Goal: Task Accomplishment & Management: Complete application form

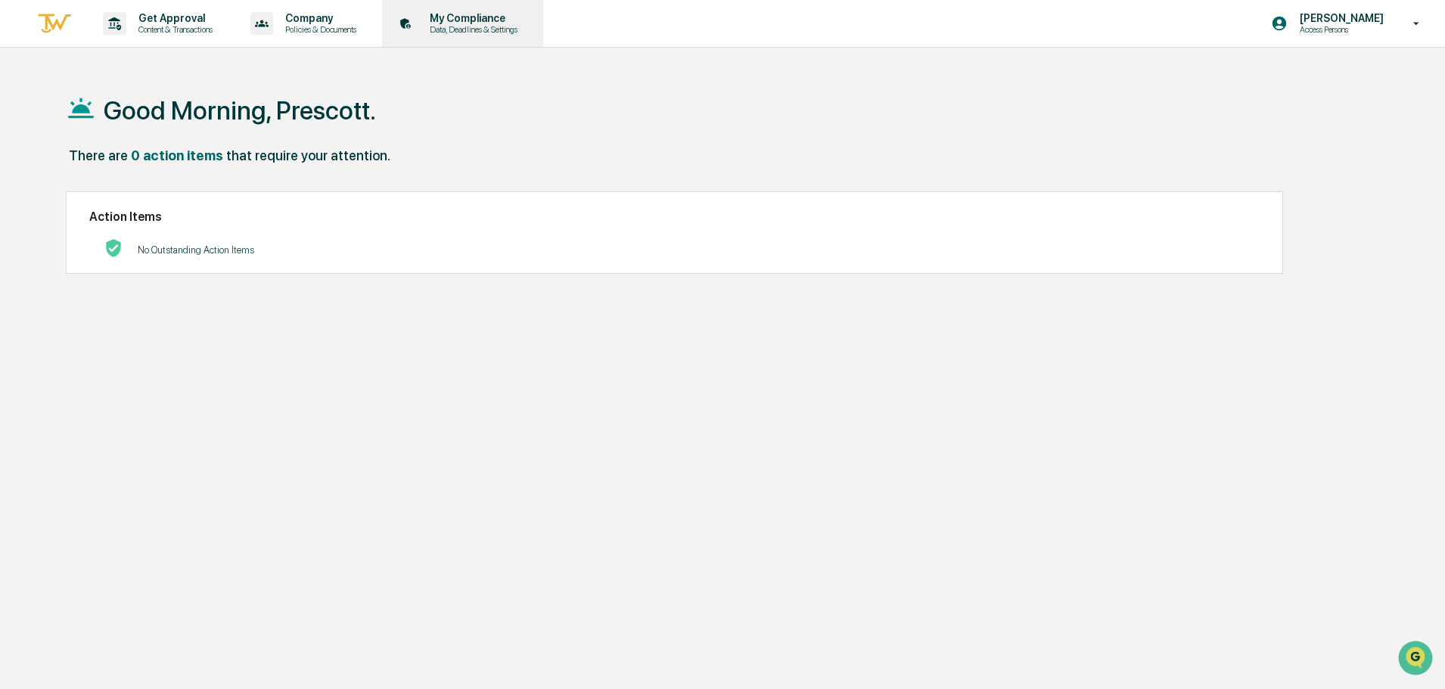
click at [487, 21] on p "My Compliance" at bounding box center [471, 18] width 107 height 12
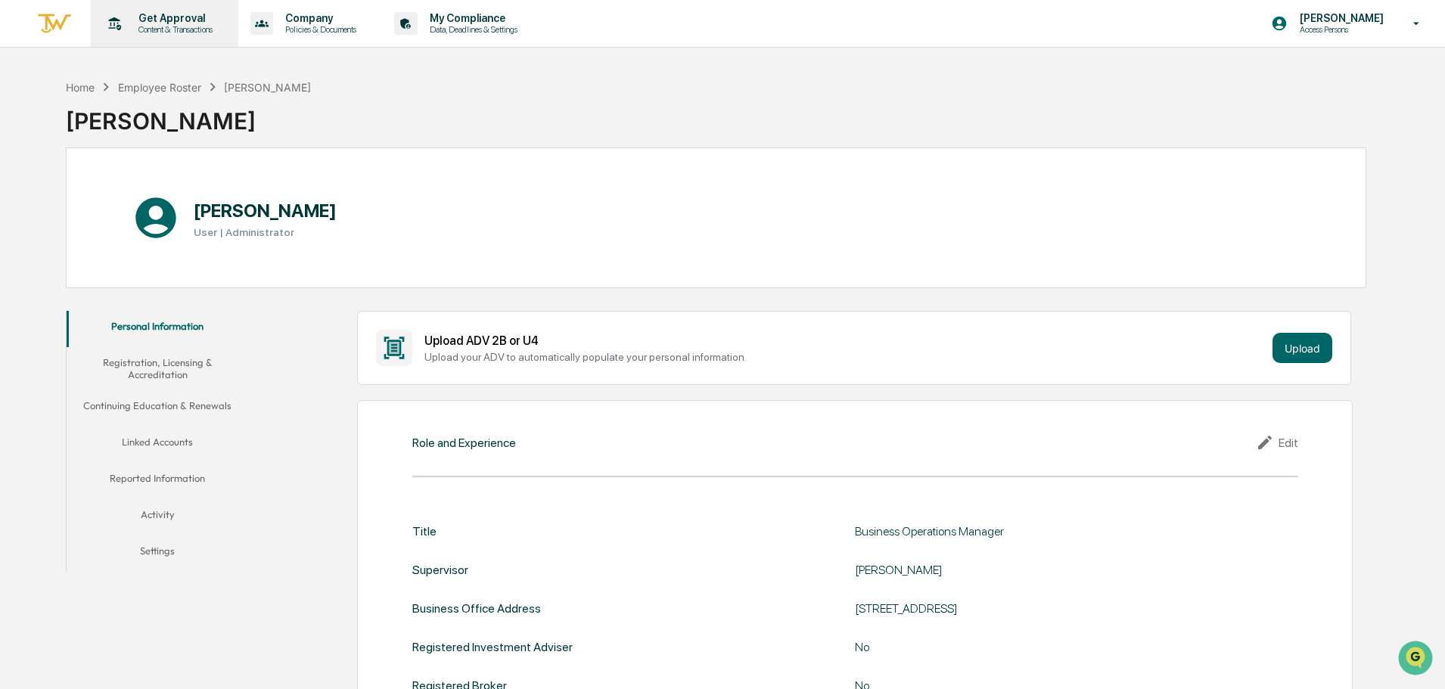
click at [191, 33] on p "Content & Transactions" at bounding box center [173, 29] width 94 height 11
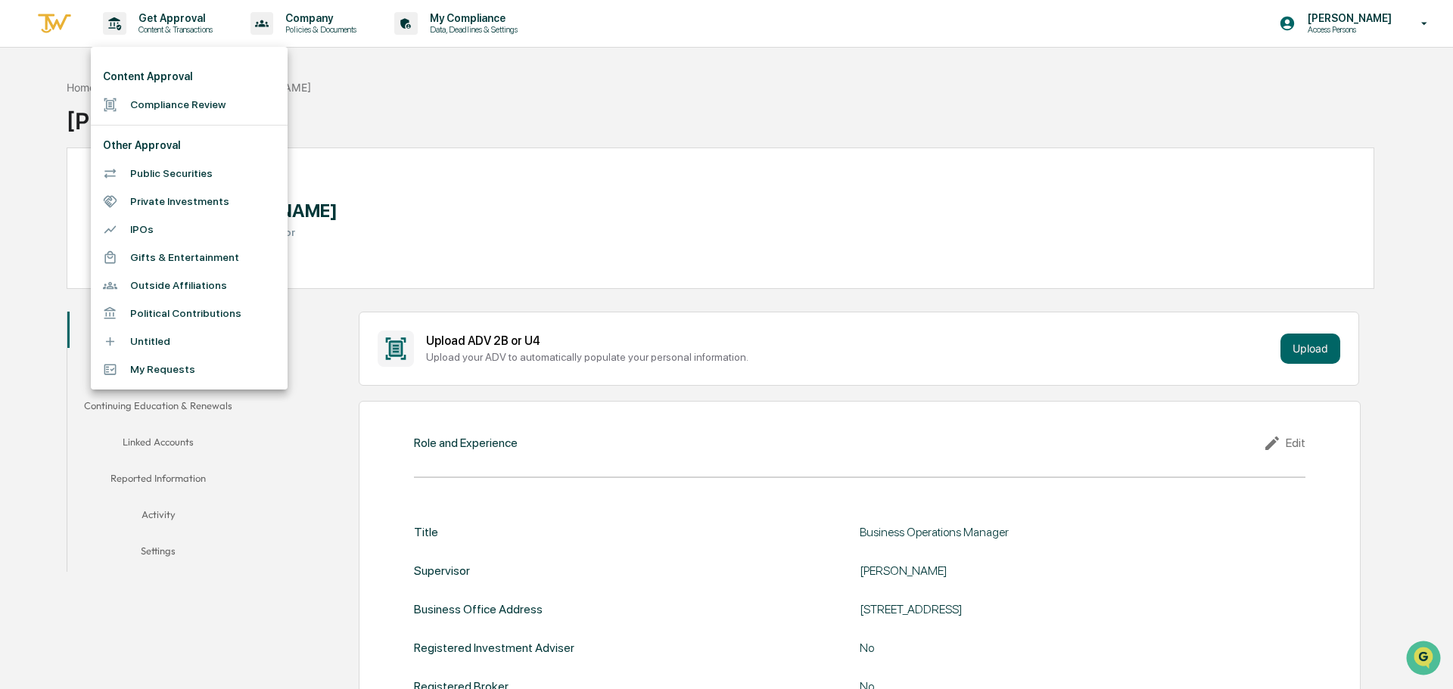
click at [157, 61] on ul "Content Approval Compliance Review Other Approval Public Securities Private Inv…" at bounding box center [189, 218] width 197 height 343
click at [156, 101] on li "Compliance Review" at bounding box center [189, 105] width 197 height 28
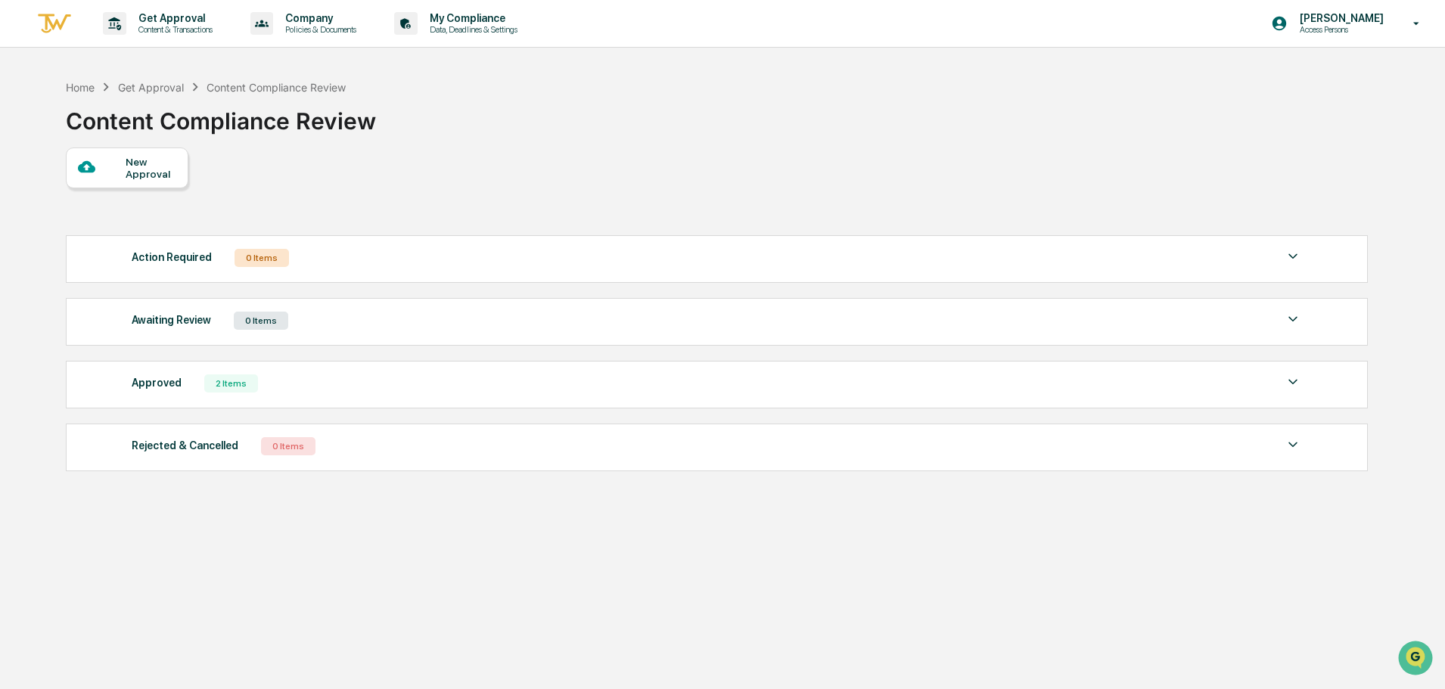
click at [125, 167] on div "New Approval" at bounding box center [127, 168] width 123 height 41
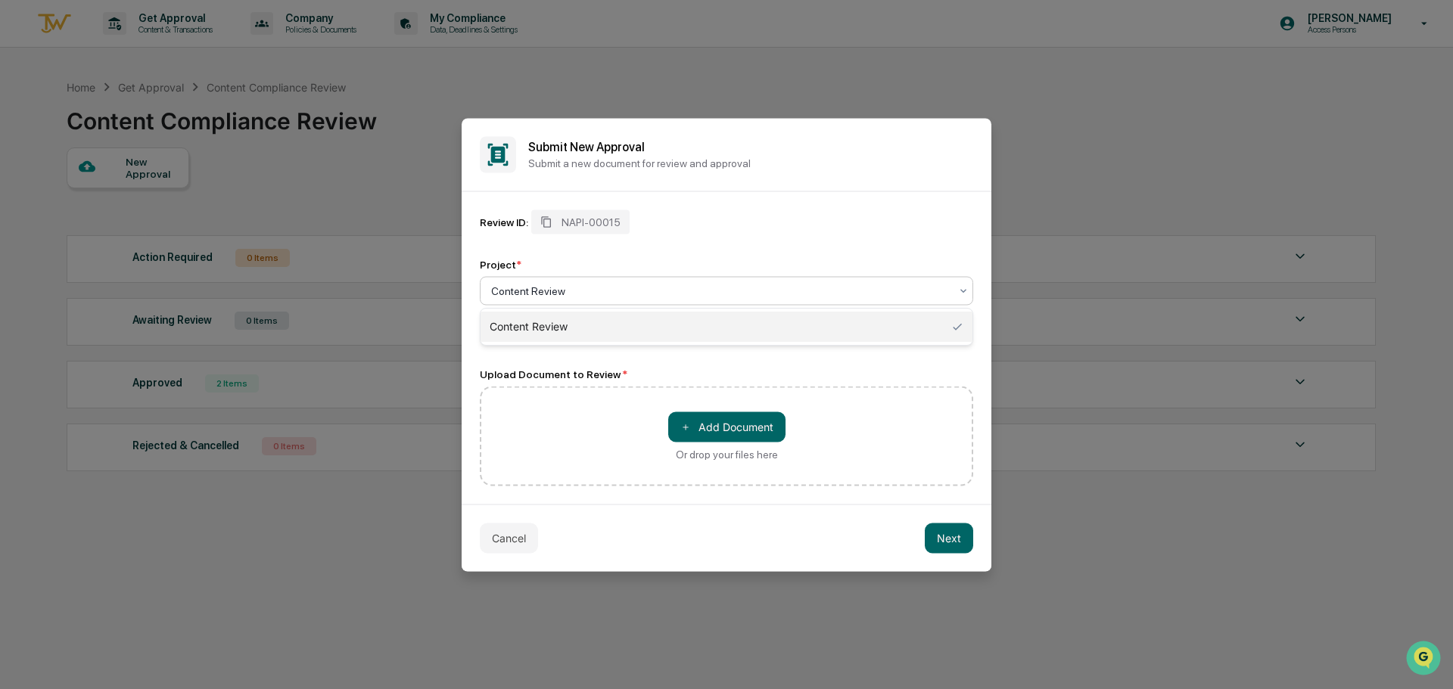
click at [562, 293] on div at bounding box center [720, 290] width 459 height 15
click at [532, 424] on div "＋ Add Document Or drop your files here" at bounding box center [726, 436] width 493 height 100
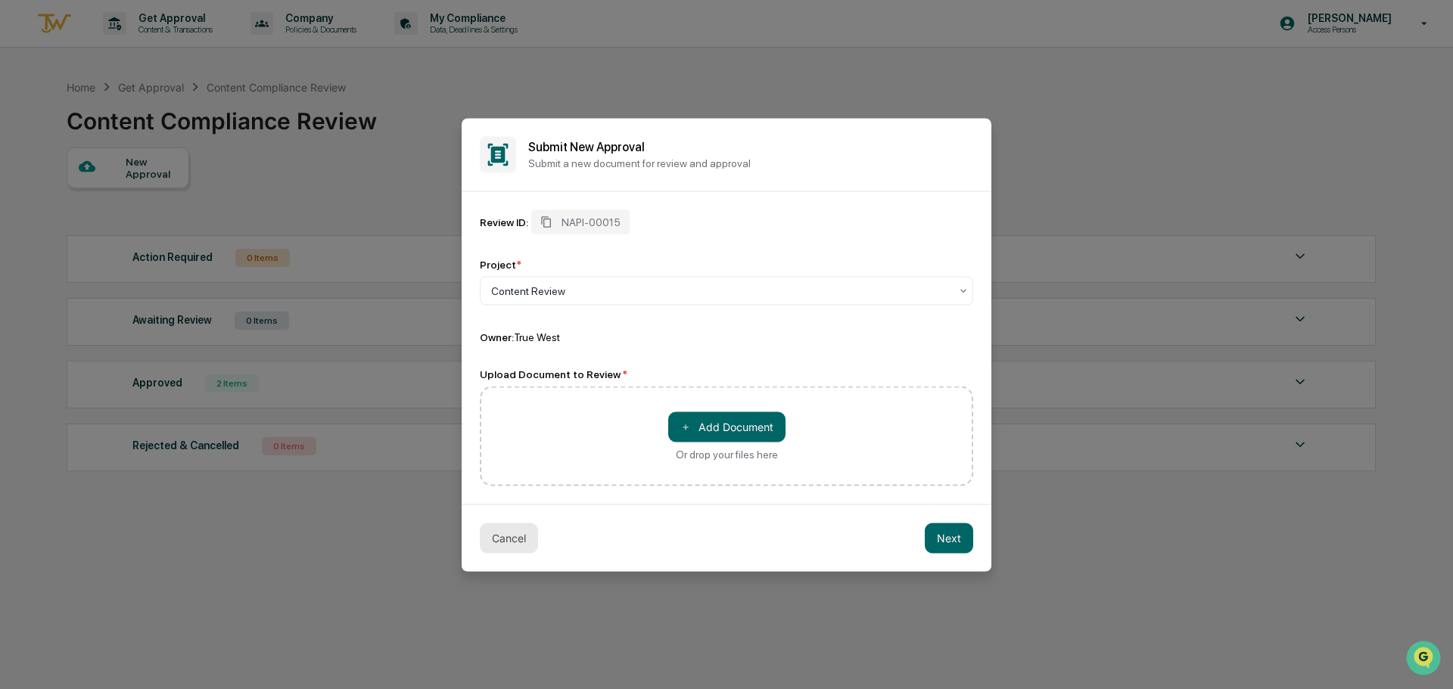
click at [492, 539] on button "Cancel" at bounding box center [509, 538] width 58 height 30
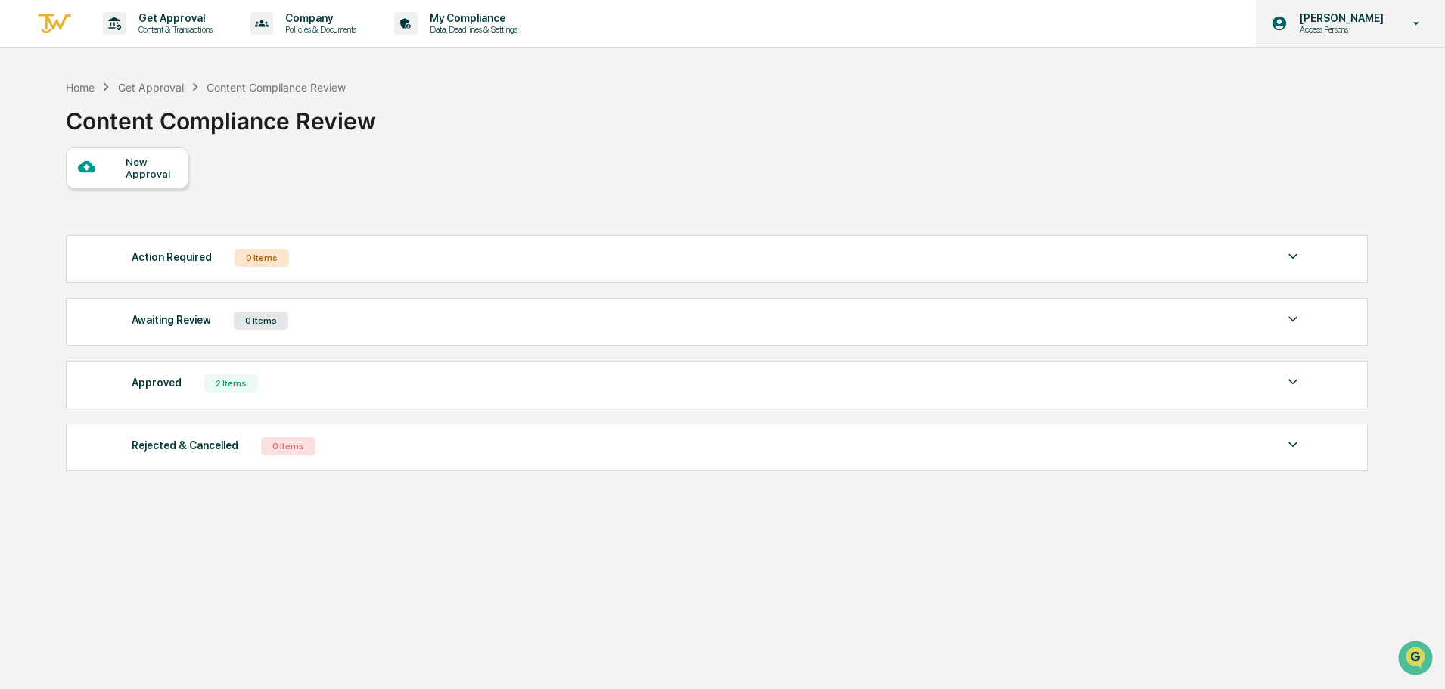
click at [1432, 23] on div "[PERSON_NAME] Access Persons" at bounding box center [1350, 23] width 189 height 47
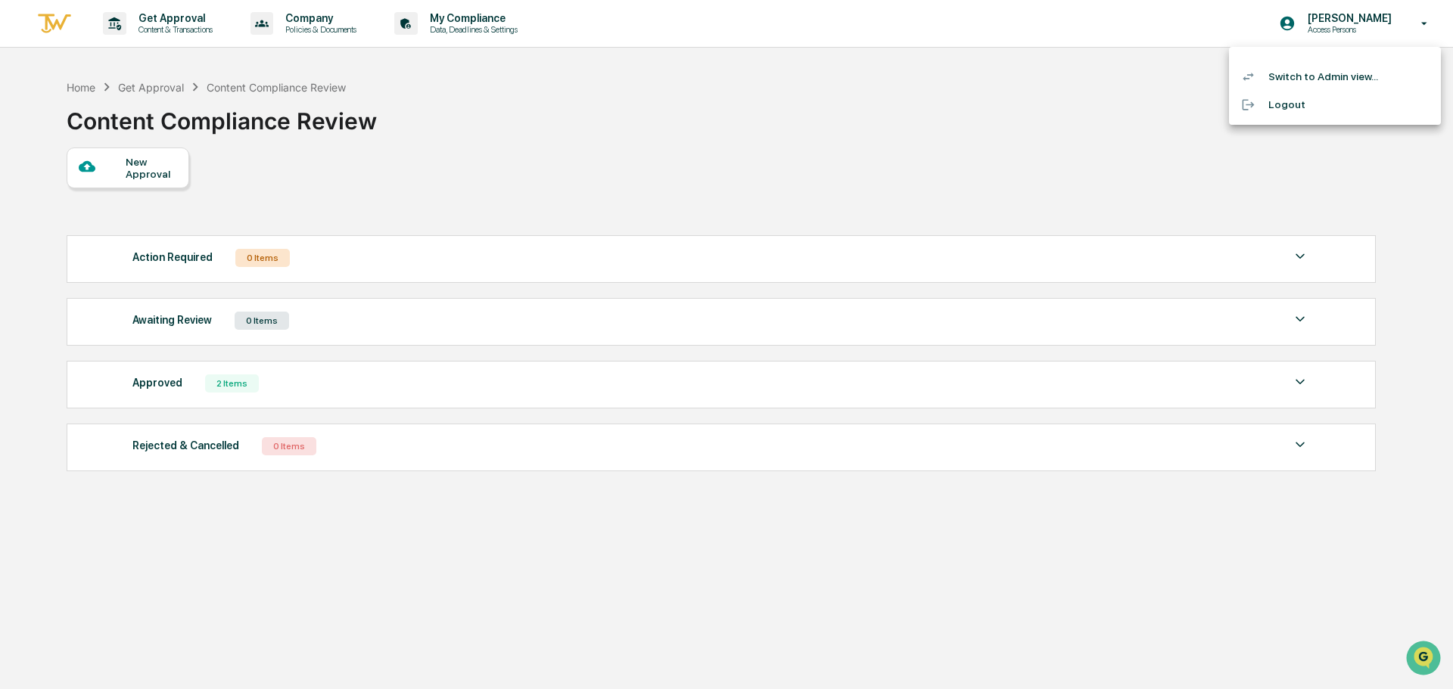
click at [1323, 77] on li "Switch to Admin view..." at bounding box center [1335, 77] width 212 height 28
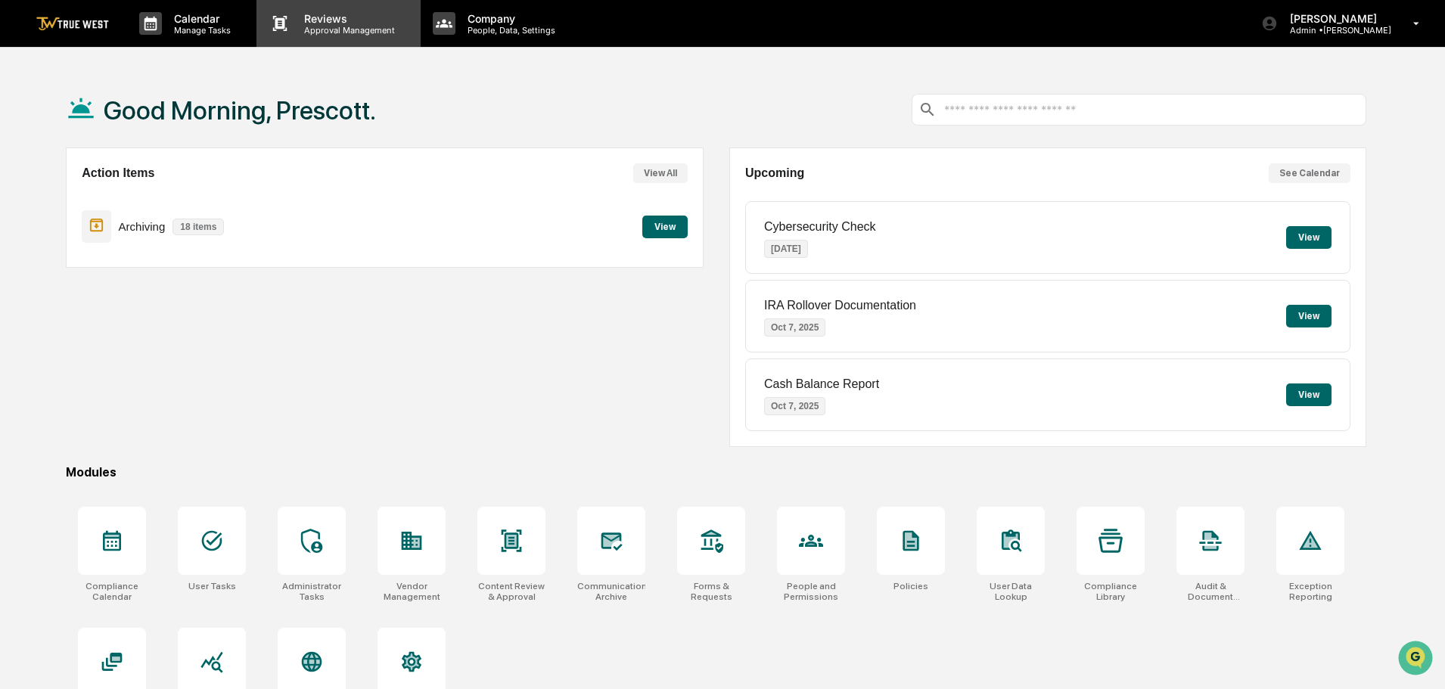
click at [343, 26] on p "Approval Management" at bounding box center [347, 30] width 110 height 11
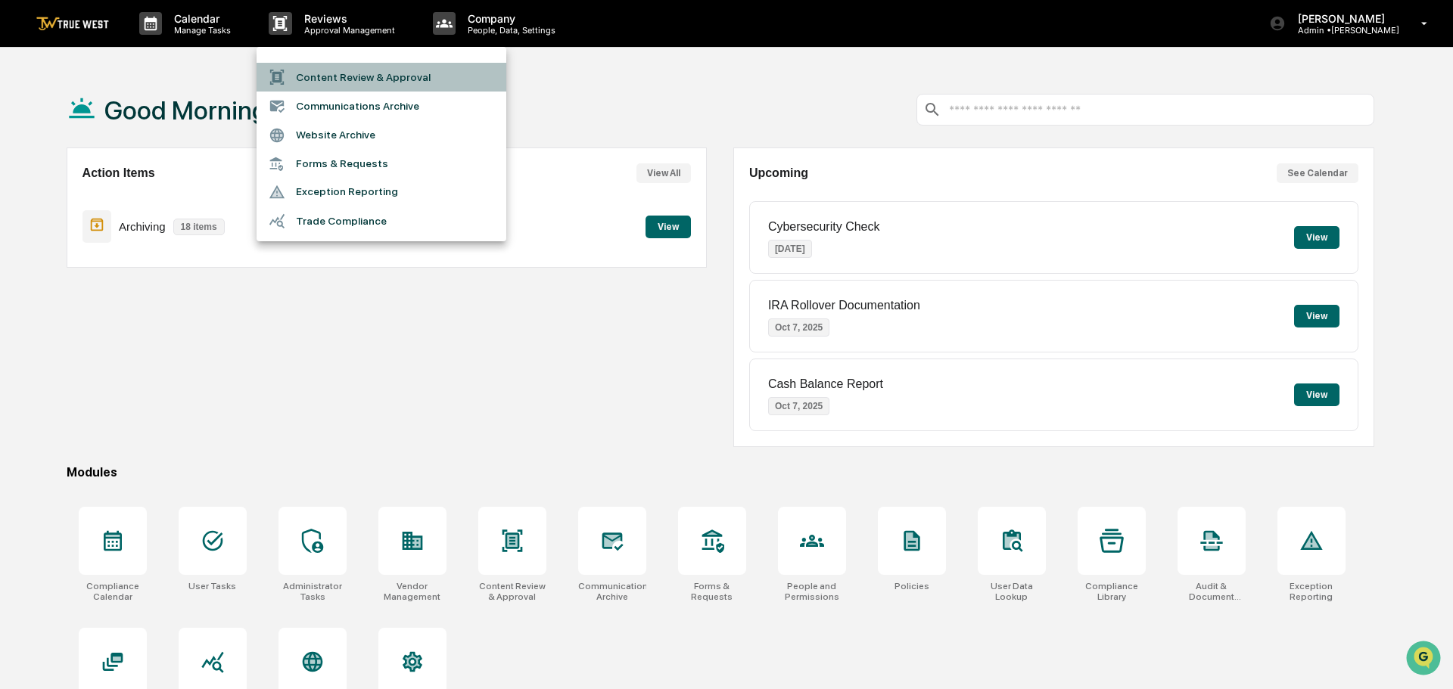
click at [327, 76] on li "Content Review & Approval" at bounding box center [382, 77] width 250 height 29
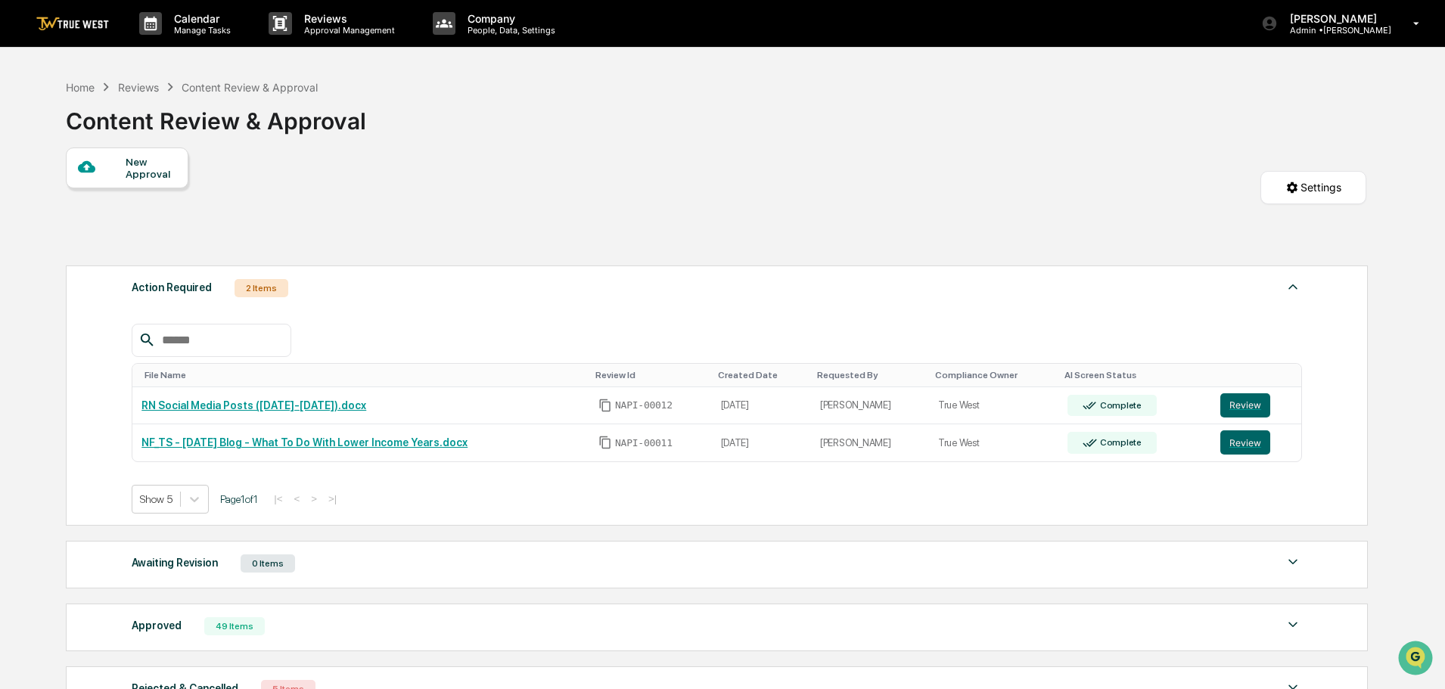
click at [136, 170] on div "New Approval" at bounding box center [151, 168] width 51 height 24
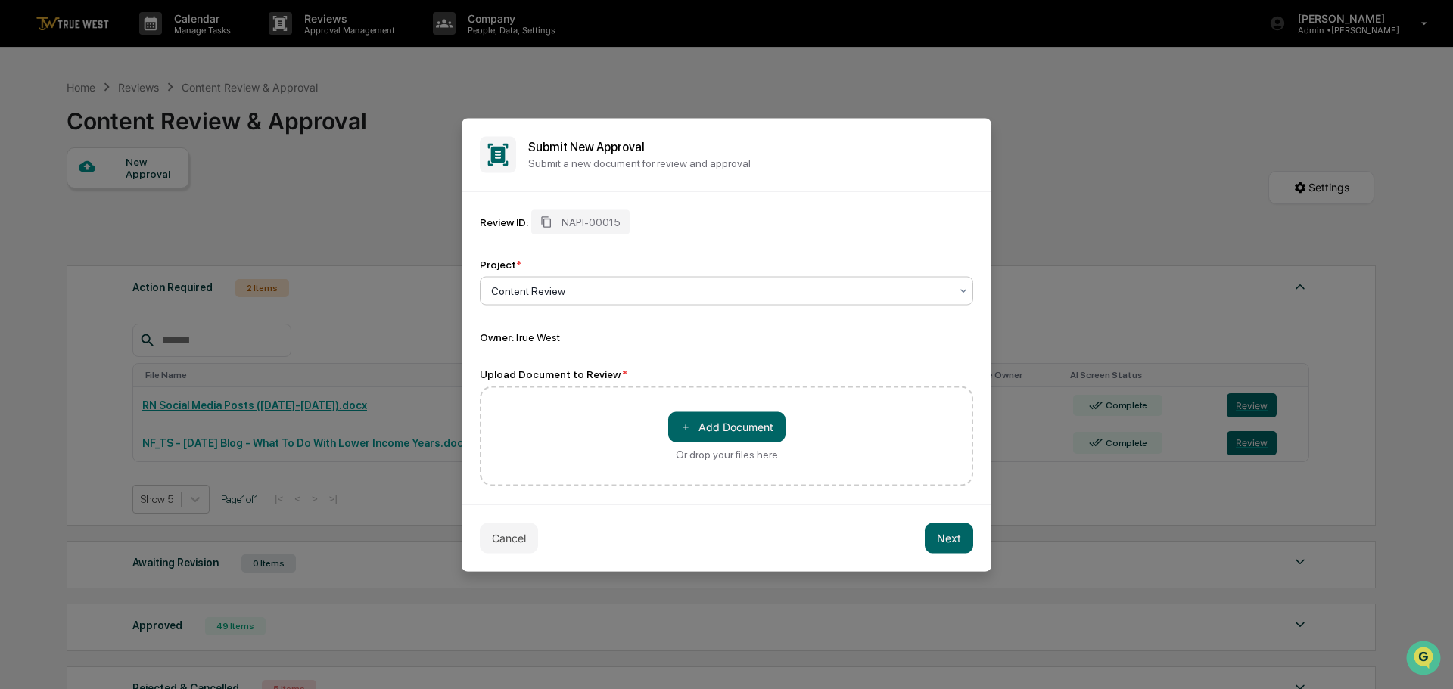
click at [608, 294] on div at bounding box center [720, 290] width 459 height 15
click at [552, 330] on div "Content Review" at bounding box center [727, 327] width 492 height 30
click at [735, 428] on button "＋ Add Document" at bounding box center [726, 427] width 117 height 30
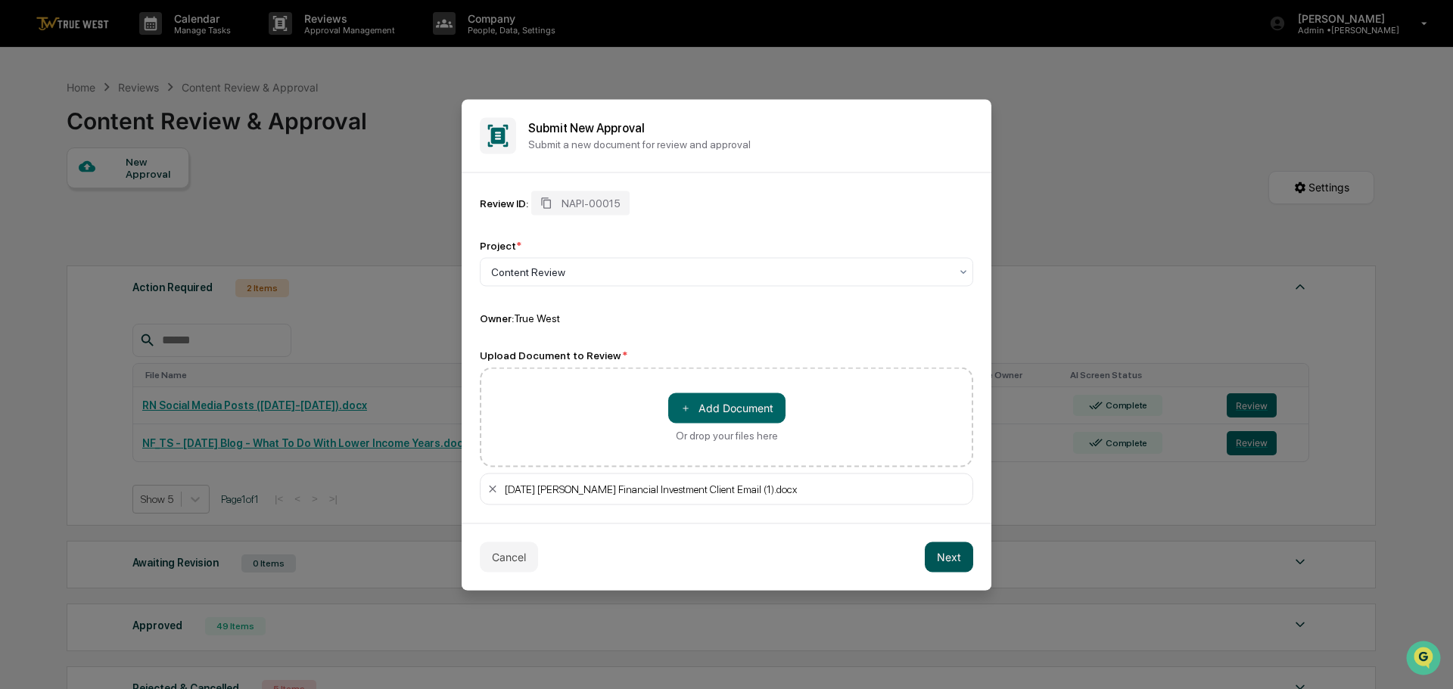
click at [955, 560] on button "Next" at bounding box center [949, 557] width 48 height 30
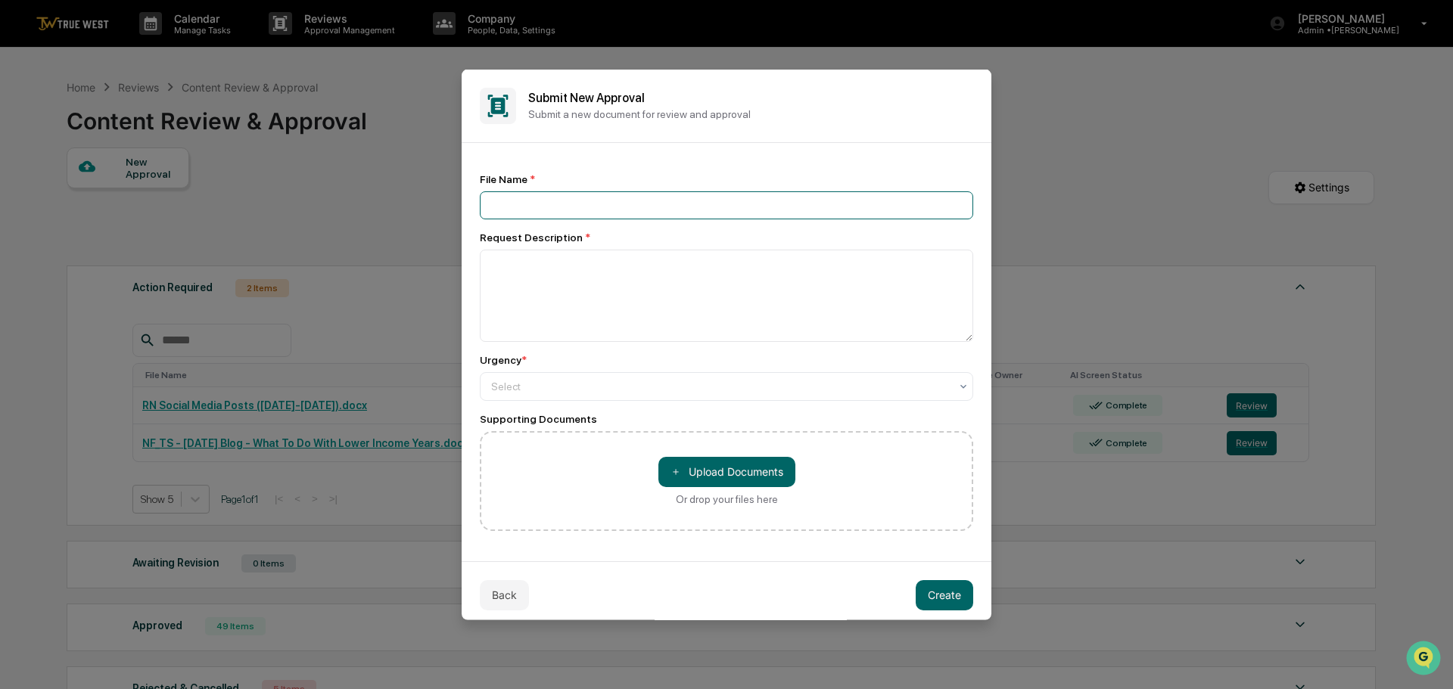
click at [534, 202] on input at bounding box center [726, 205] width 493 height 28
paste input "**********"
type input "**********"
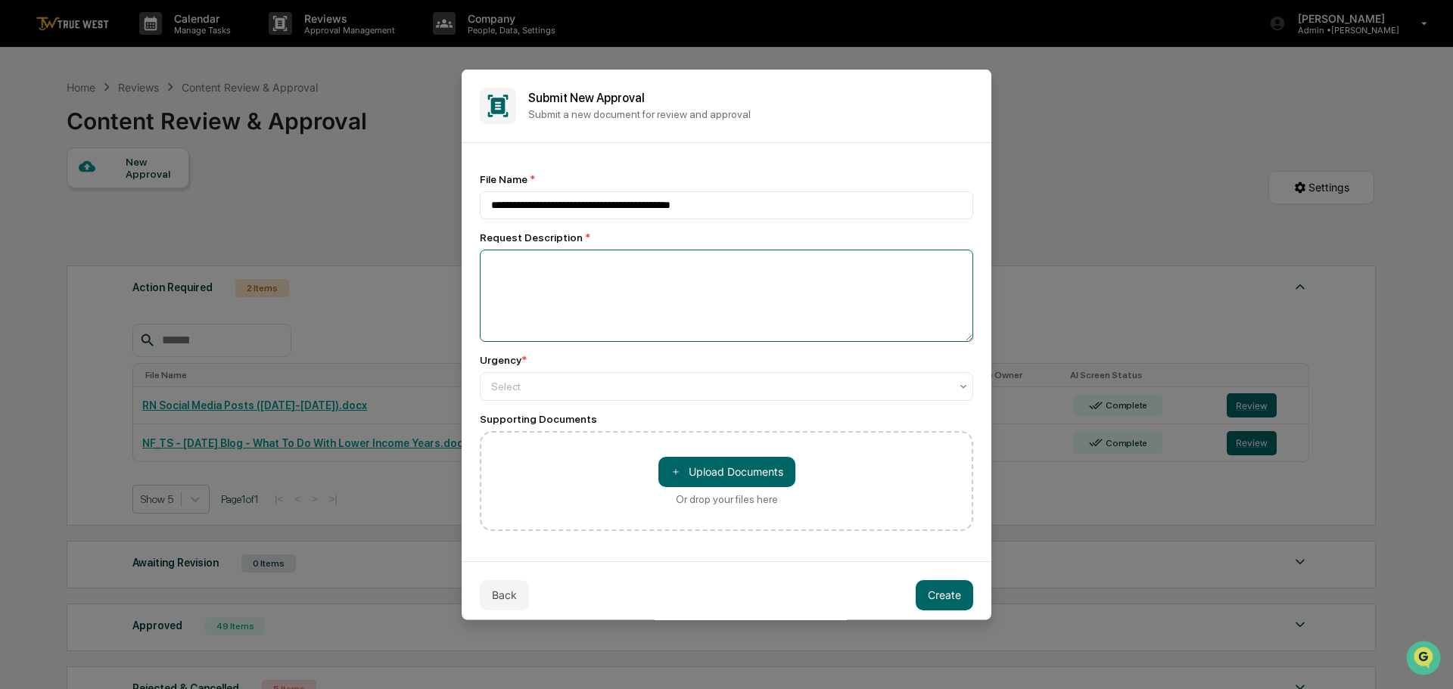
drag, startPoint x: 574, startPoint y: 289, endPoint x: 562, endPoint y: 277, distance: 17.1
click at [565, 282] on textarea at bounding box center [726, 295] width 493 height 92
type textarea "**********"
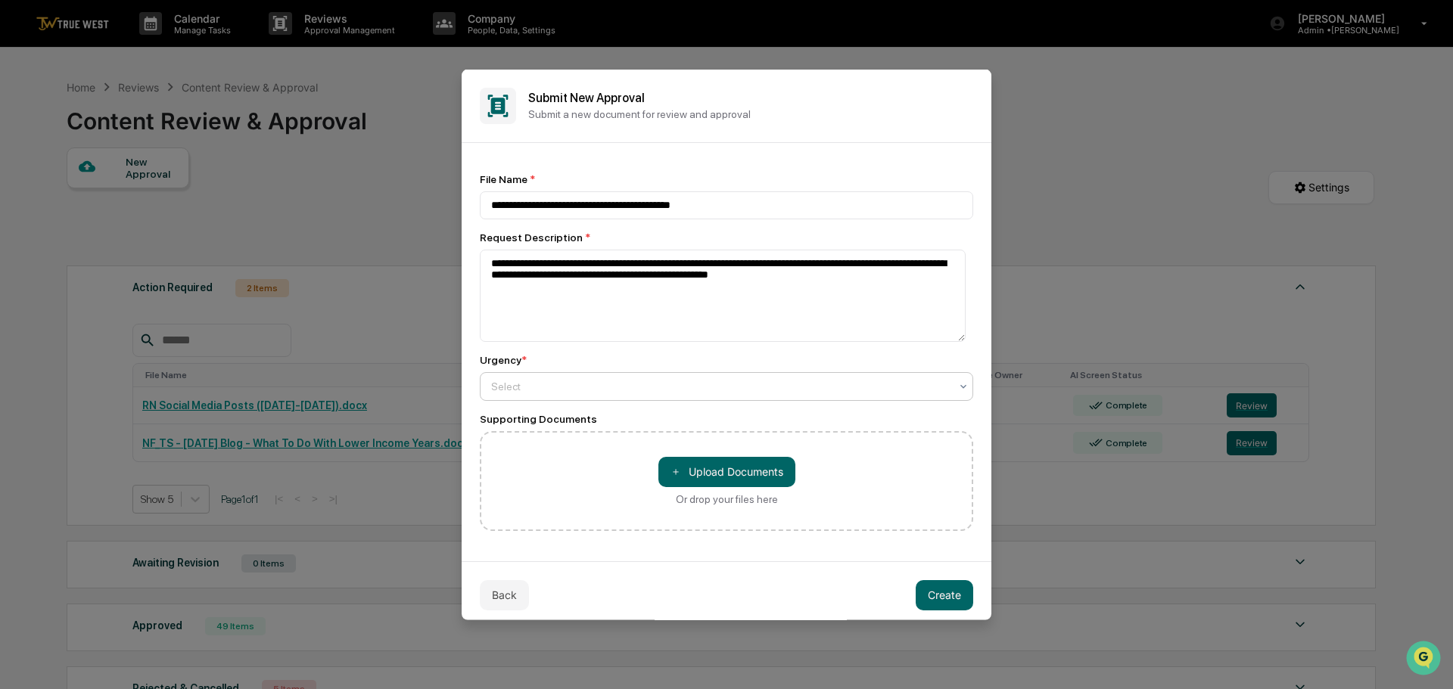
click at [592, 384] on div at bounding box center [720, 385] width 459 height 15
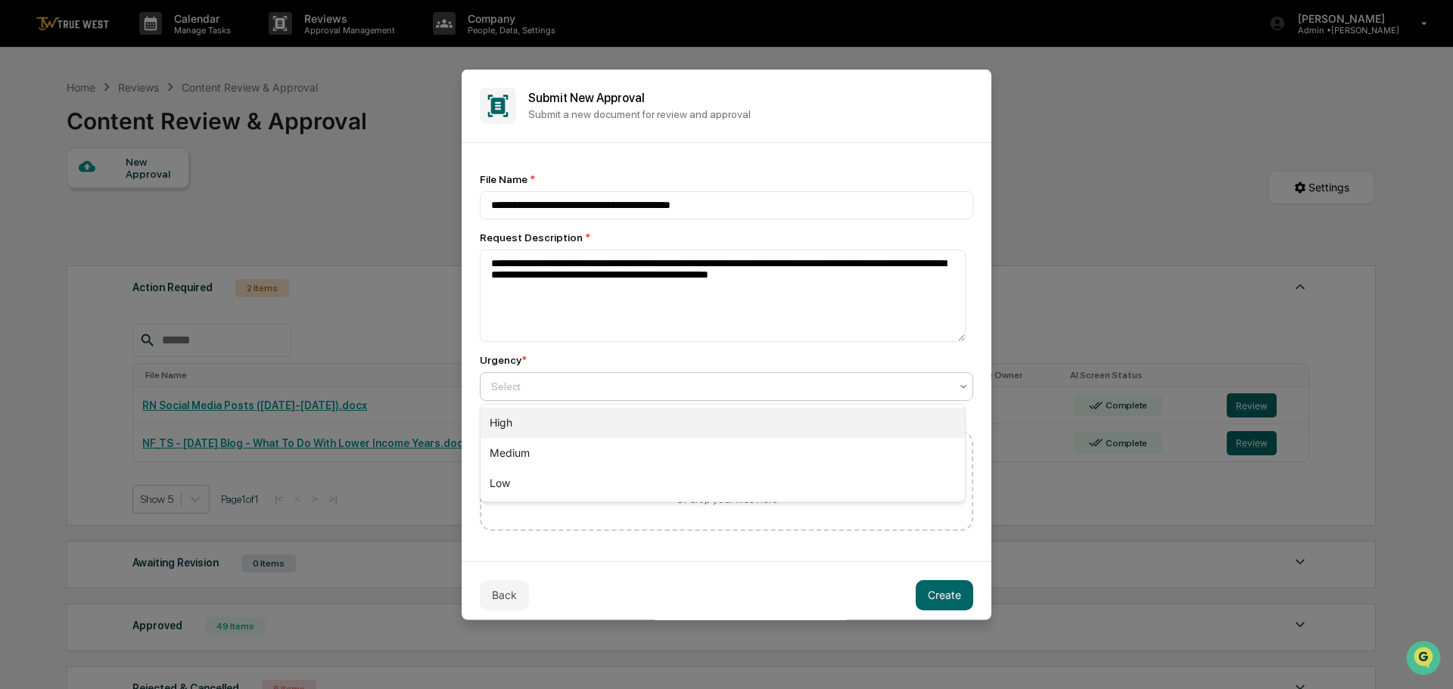
click at [534, 426] on div "High" at bounding box center [723, 423] width 484 height 30
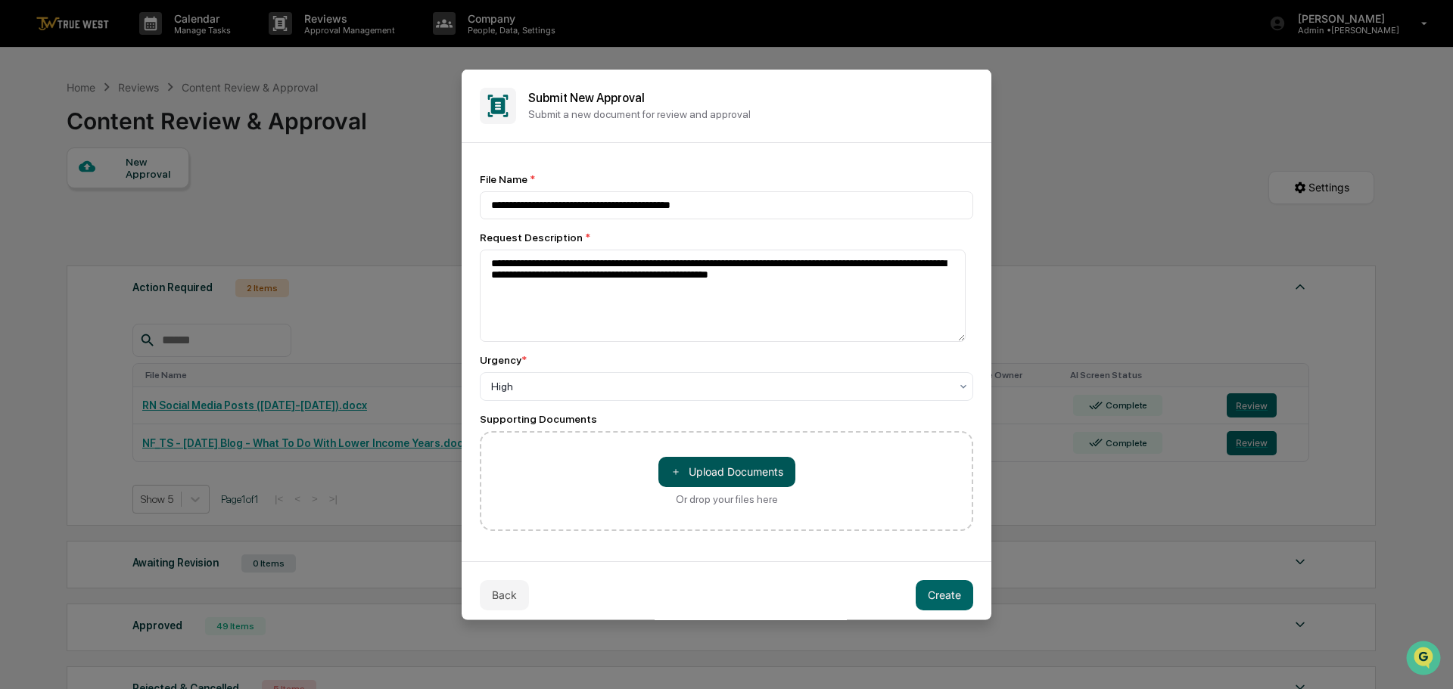
click at [732, 475] on button "＋ Upload Documents" at bounding box center [726, 471] width 137 height 30
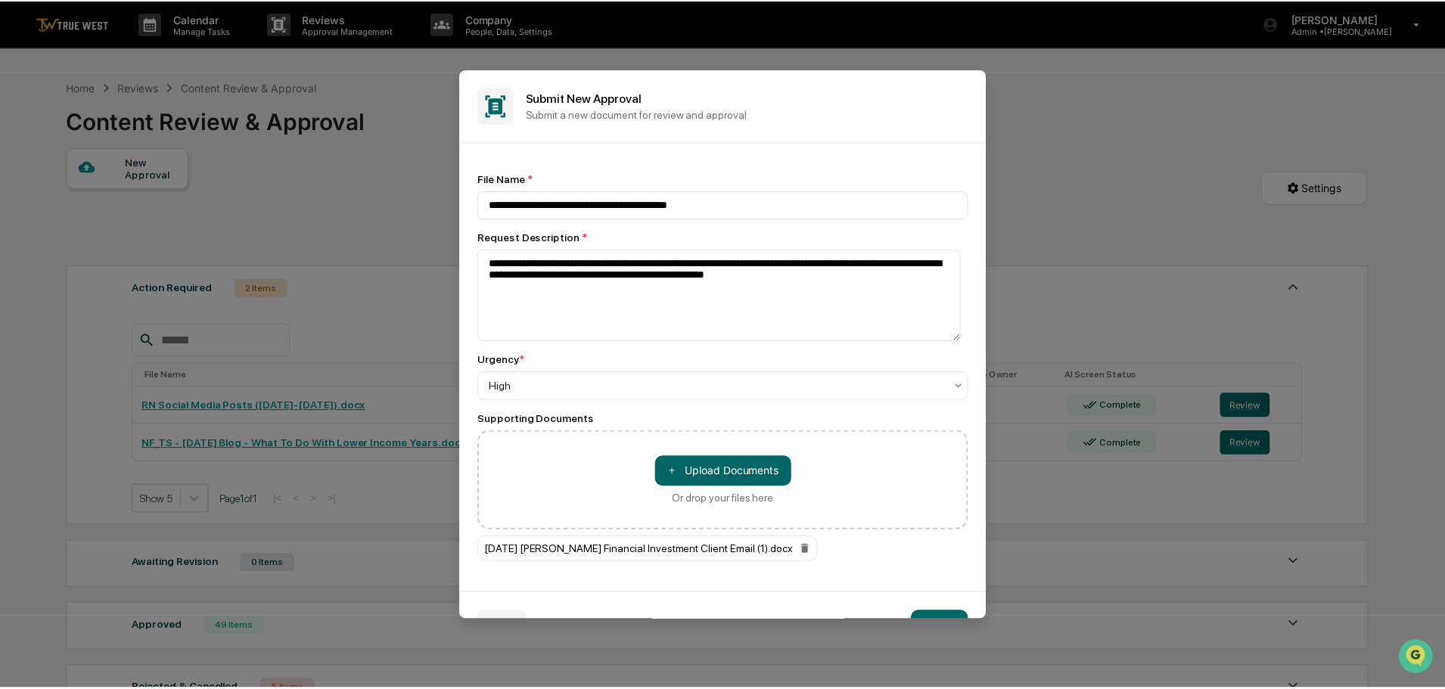
scroll to position [40, 0]
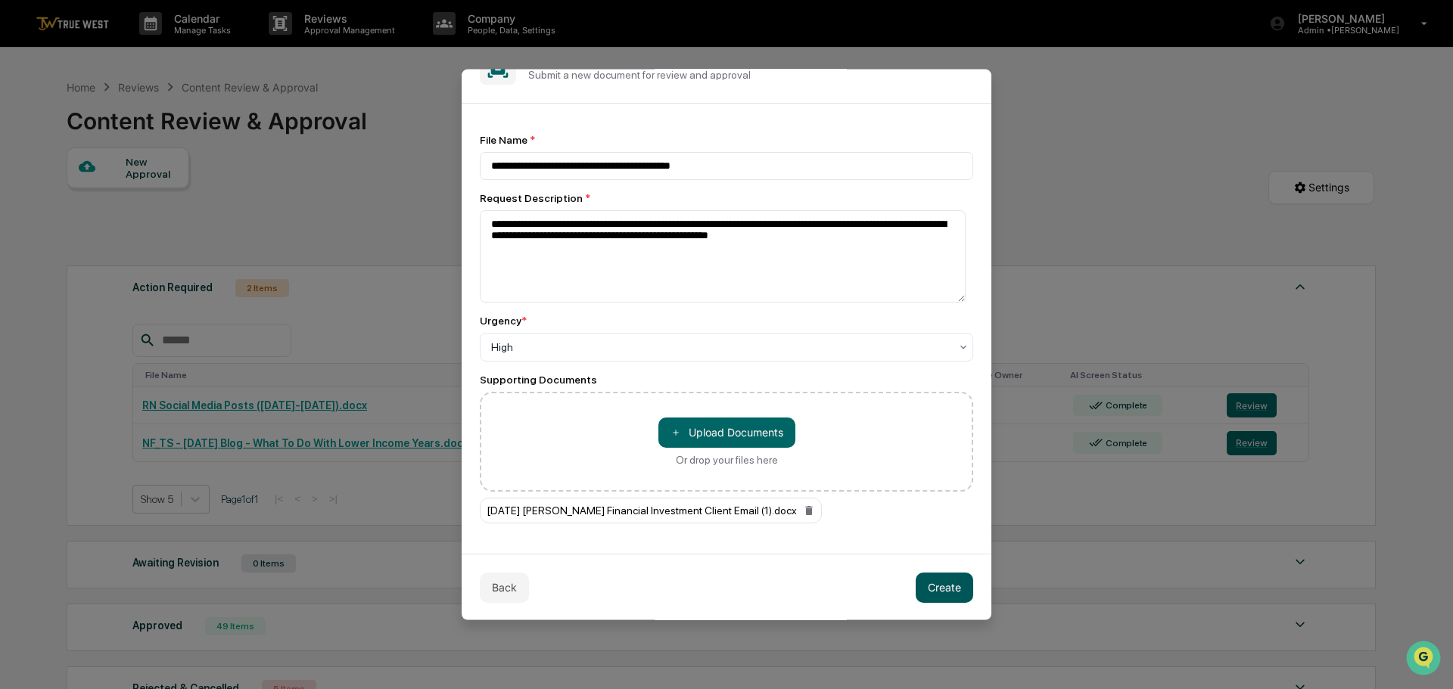
click at [927, 588] on button "Create" at bounding box center [945, 587] width 58 height 30
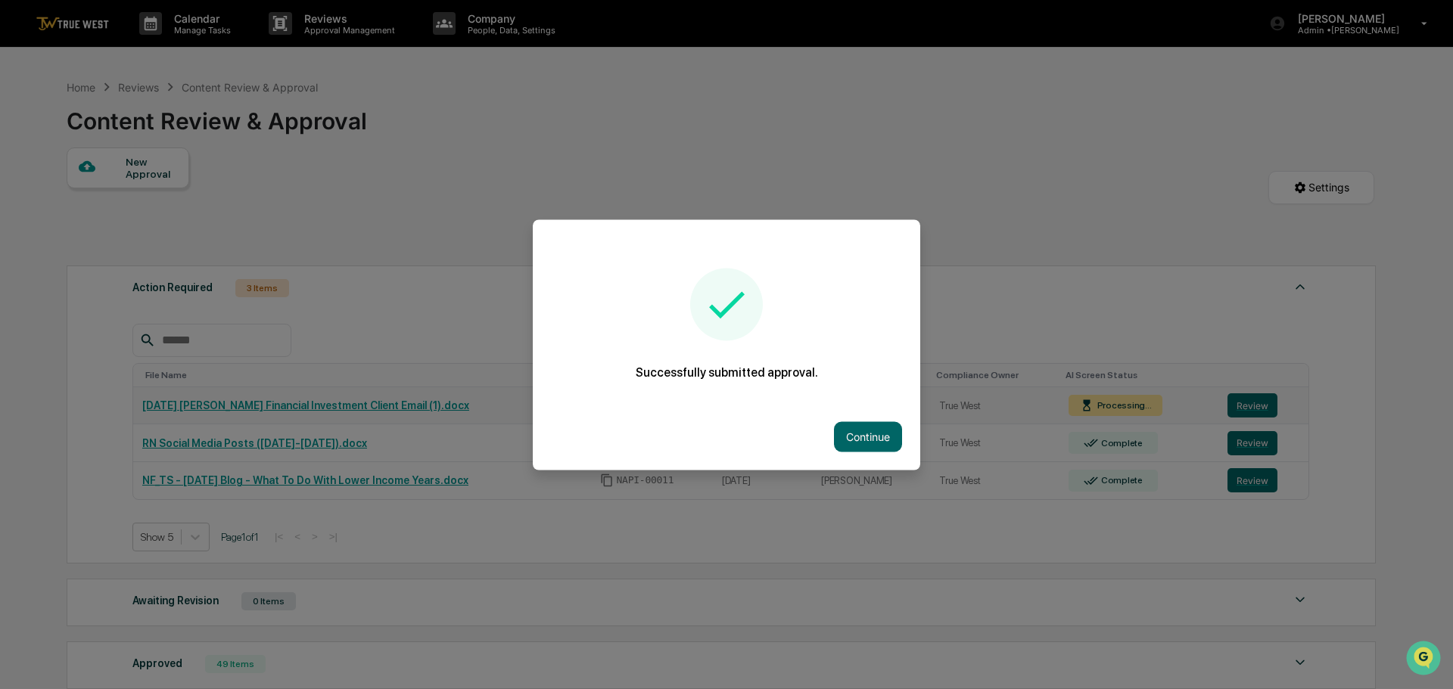
drag, startPoint x: 854, startPoint y: 434, endPoint x: 862, endPoint y: 422, distance: 14.3
click at [854, 435] on button "Continue" at bounding box center [868, 437] width 68 height 30
